Goal: Contribute content

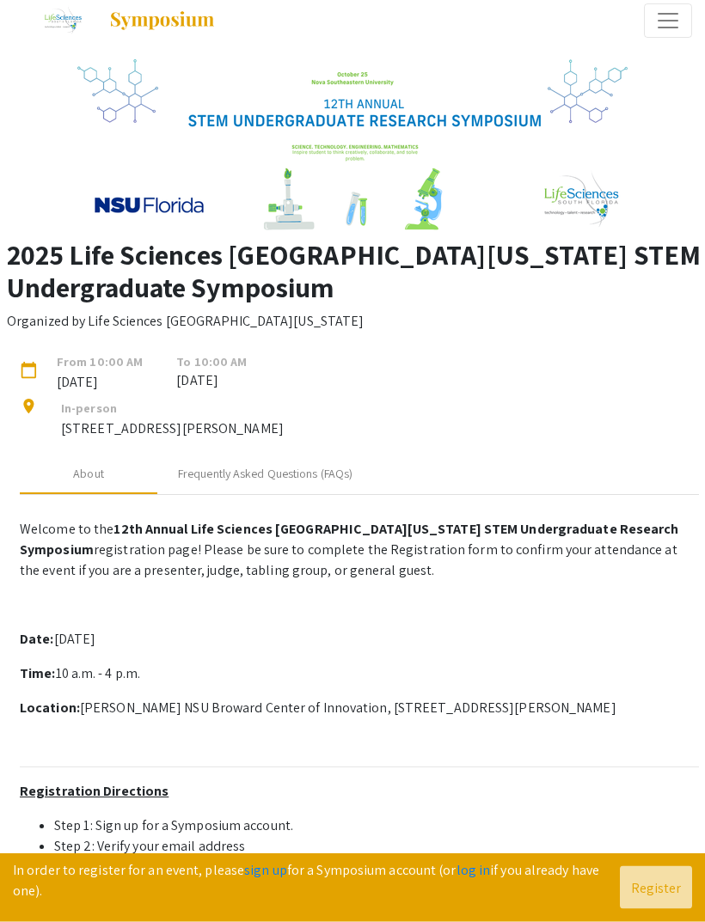
scroll to position [24, 0]
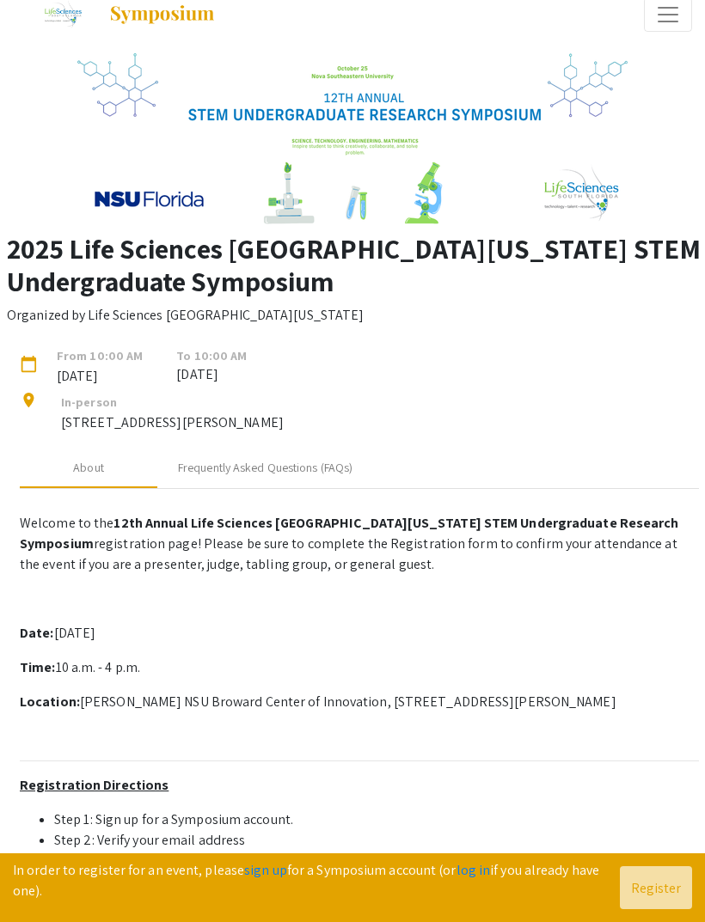
click at [187, 358] on span "To 10:00 AM" at bounding box center [211, 355] width 70 height 19
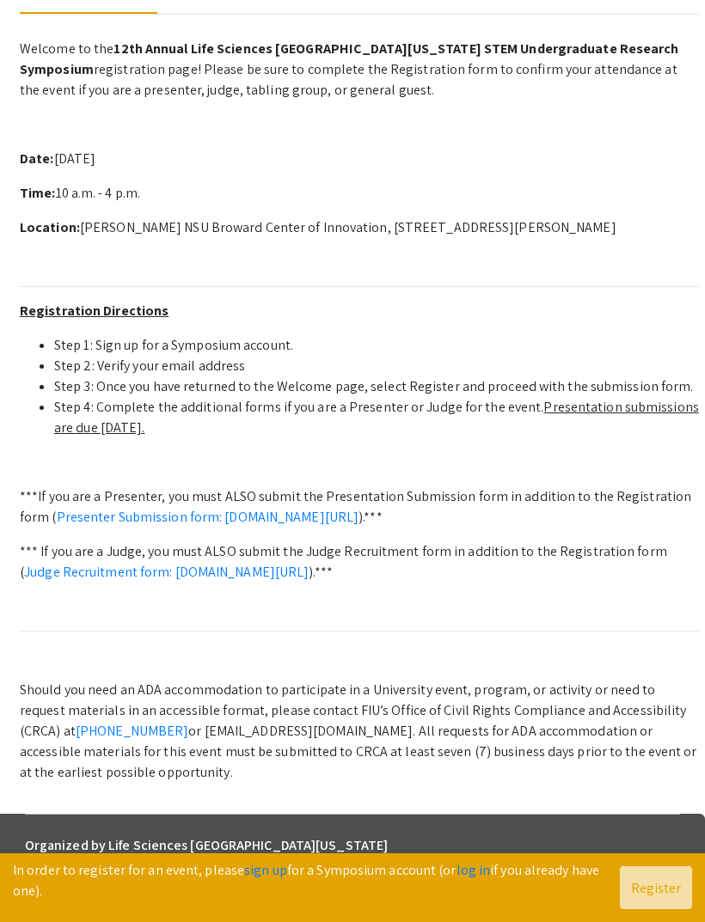
scroll to position [499, 0]
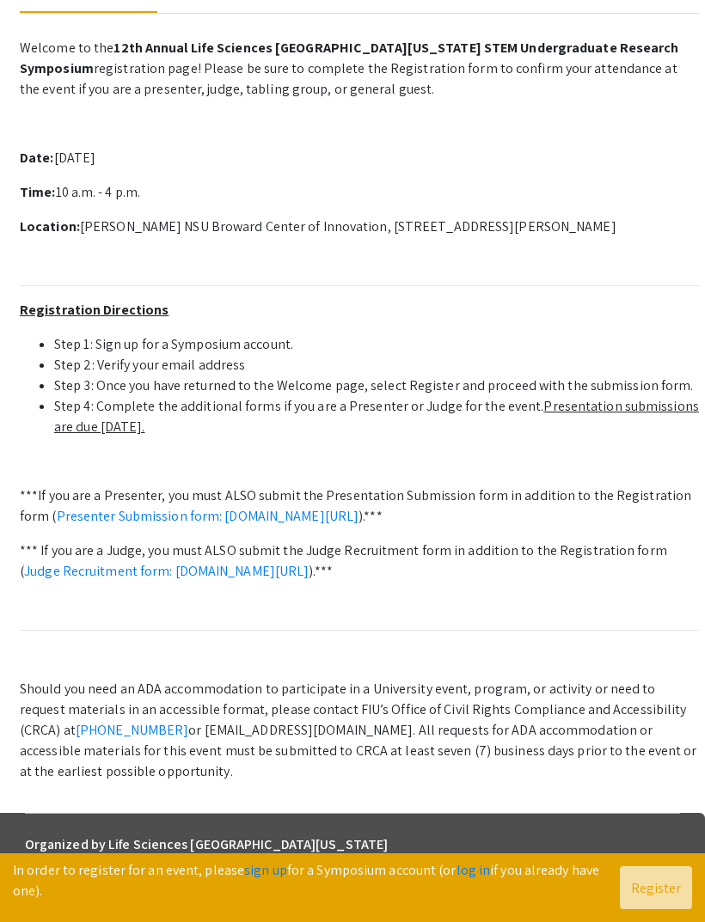
click at [74, 517] on link "Presenter Submission form: [DOMAIN_NAME][URL]" at bounding box center [208, 516] width 303 height 18
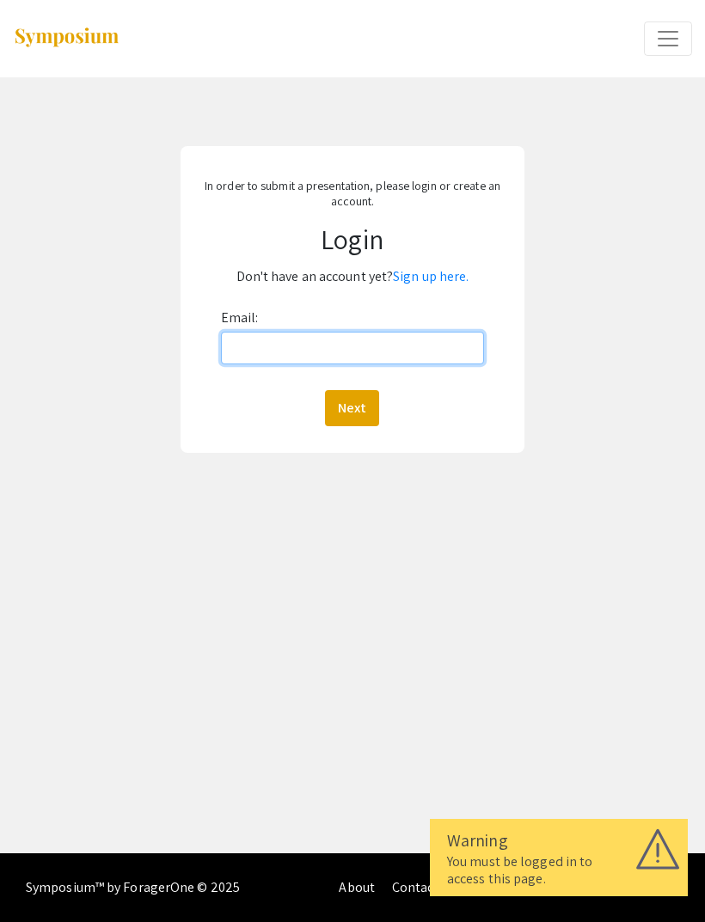
click at [445, 353] on input "Email:" at bounding box center [353, 348] width 264 height 33
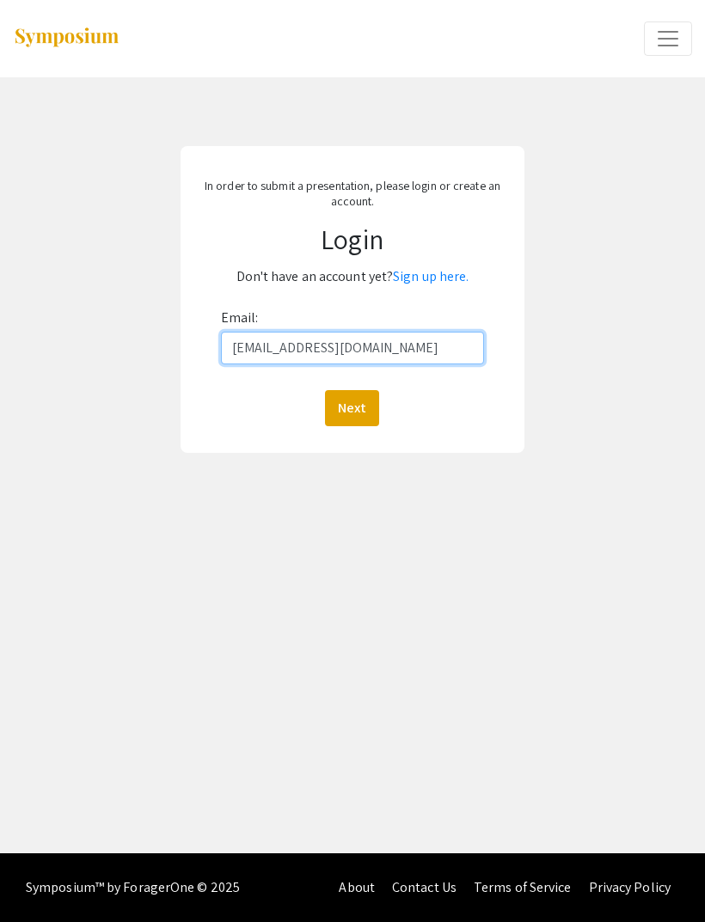
type input "knnayga9061@eagle.fgcu.edu"
click at [367, 414] on button "Next" at bounding box center [352, 408] width 54 height 36
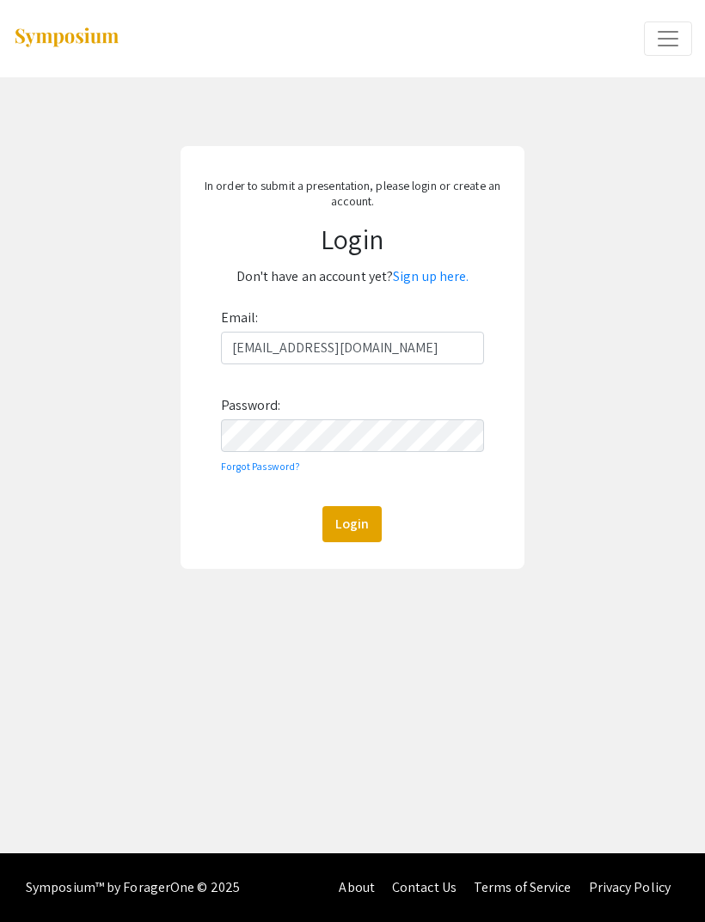
click at [349, 514] on button "Login" at bounding box center [351, 524] width 59 height 36
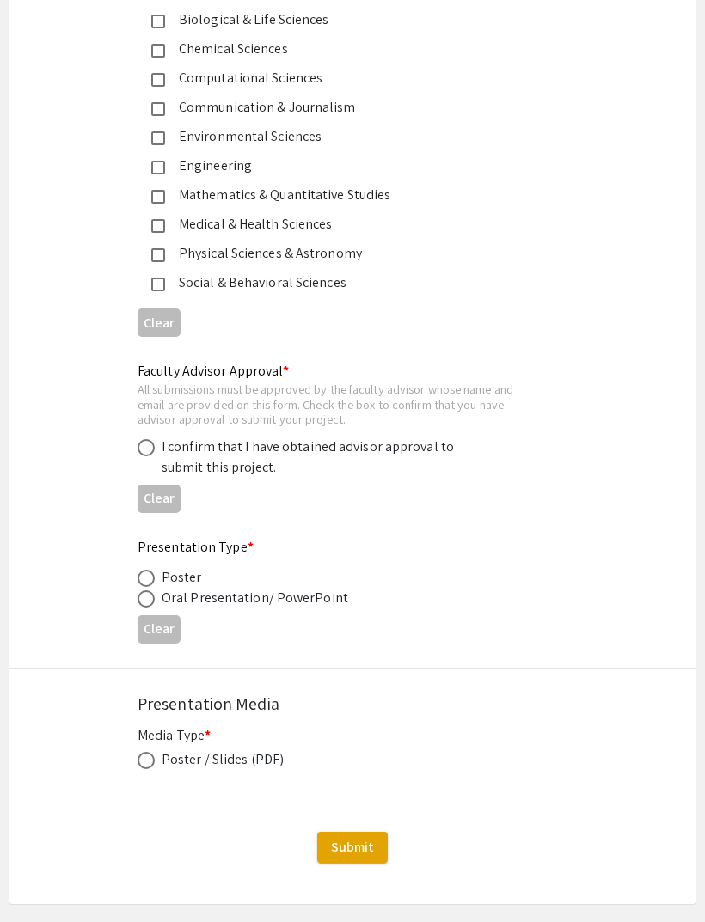
scroll to position [2332, 0]
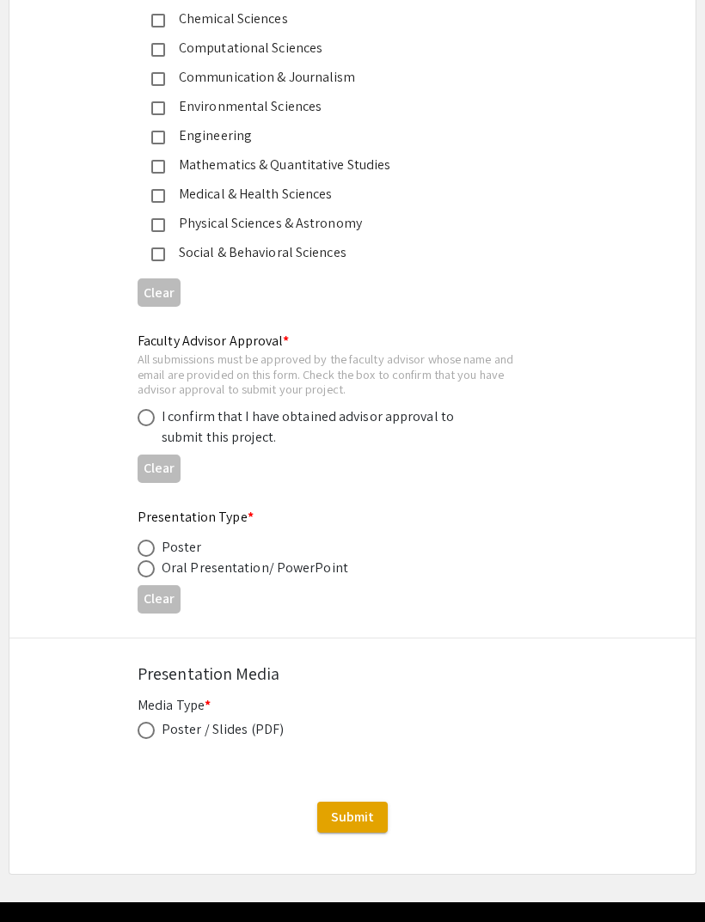
click at [150, 549] on span at bounding box center [146, 548] width 17 height 17
click at [150, 549] on input "radio" at bounding box center [146, 548] width 17 height 17
radio input "true"
click at [141, 732] on span at bounding box center [146, 730] width 17 height 17
click at [141, 732] on input "radio" at bounding box center [146, 730] width 17 height 17
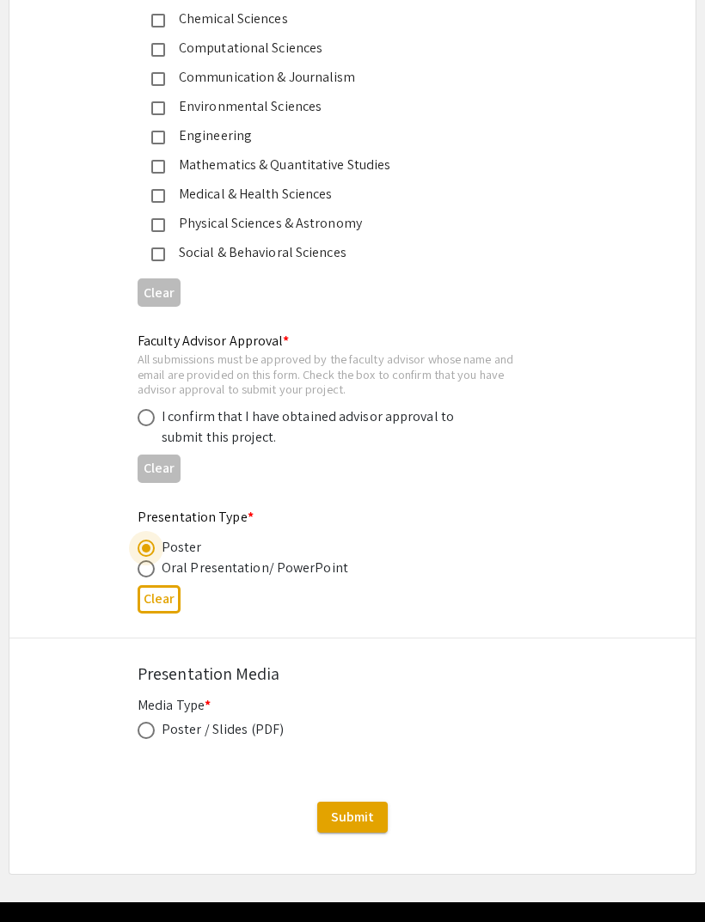
radio input "true"
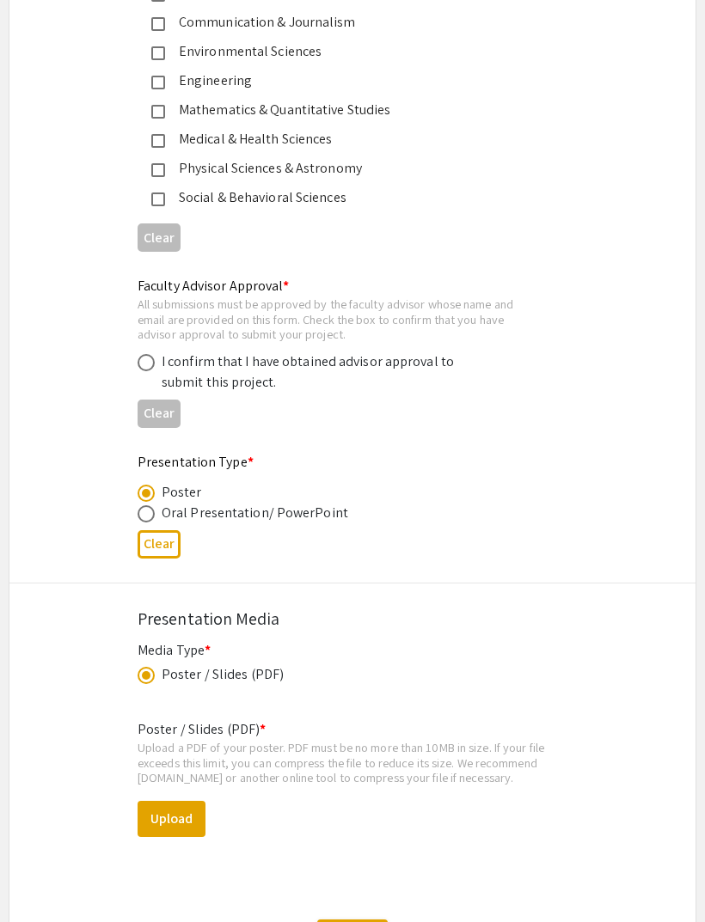
scroll to position [2387, 0]
